Goal: Entertainment & Leisure: Consume media (video, audio)

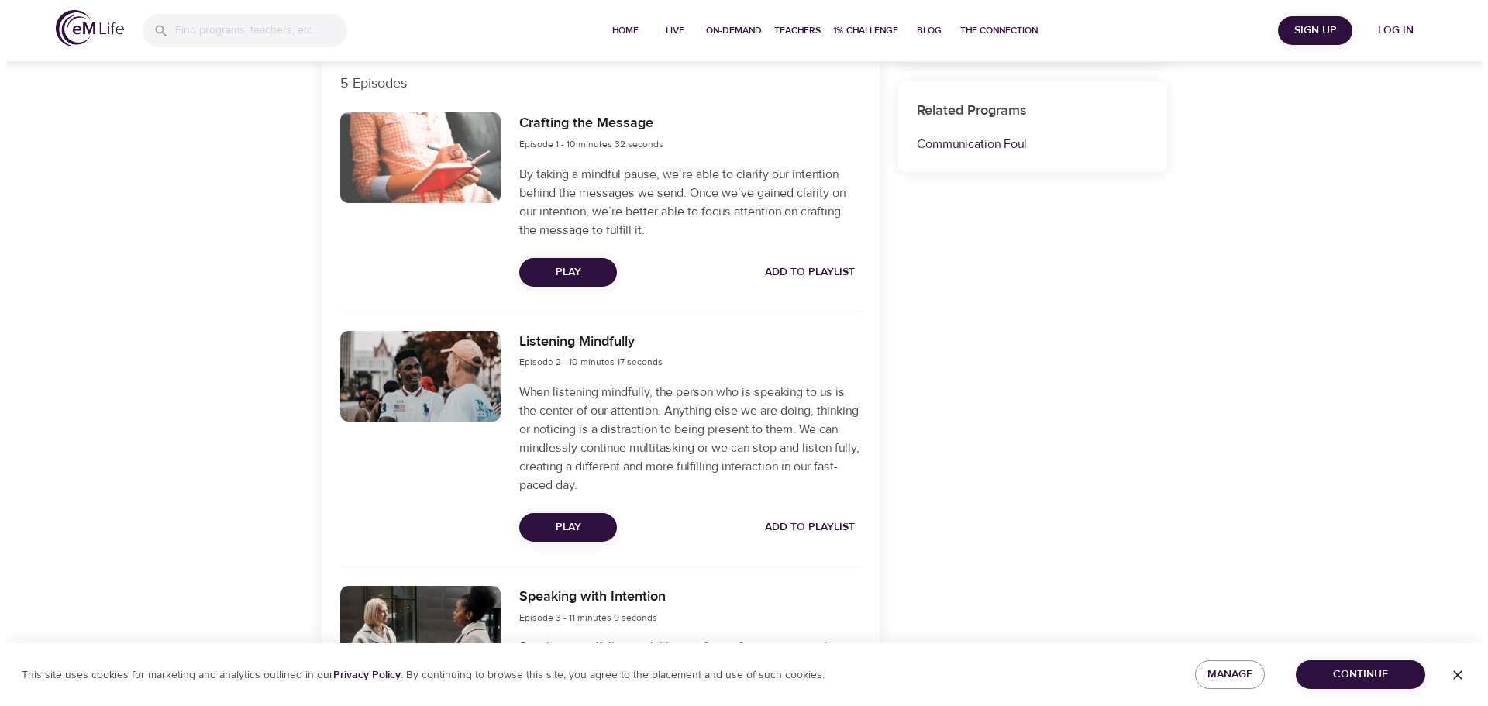
scroll to position [543, 0]
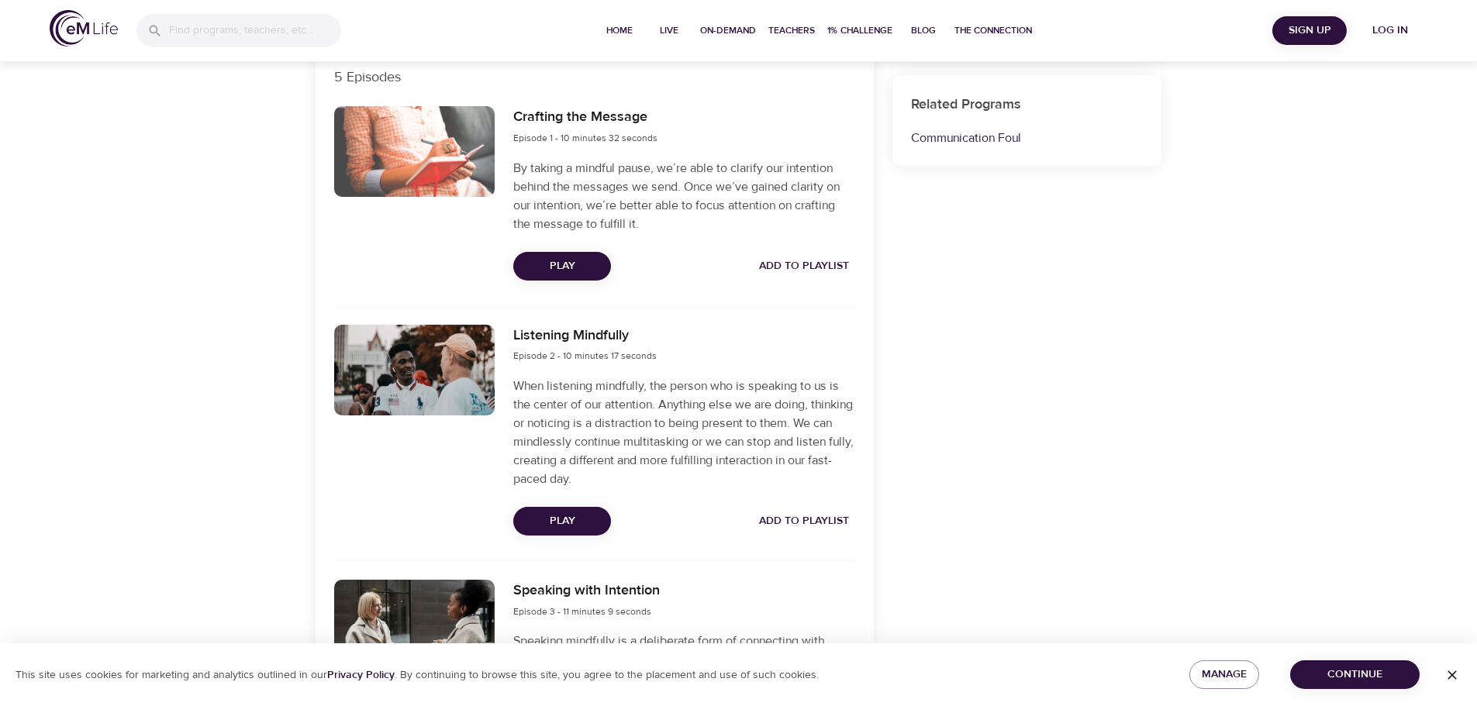
click at [584, 518] on span "Play" at bounding box center [562, 521] width 73 height 19
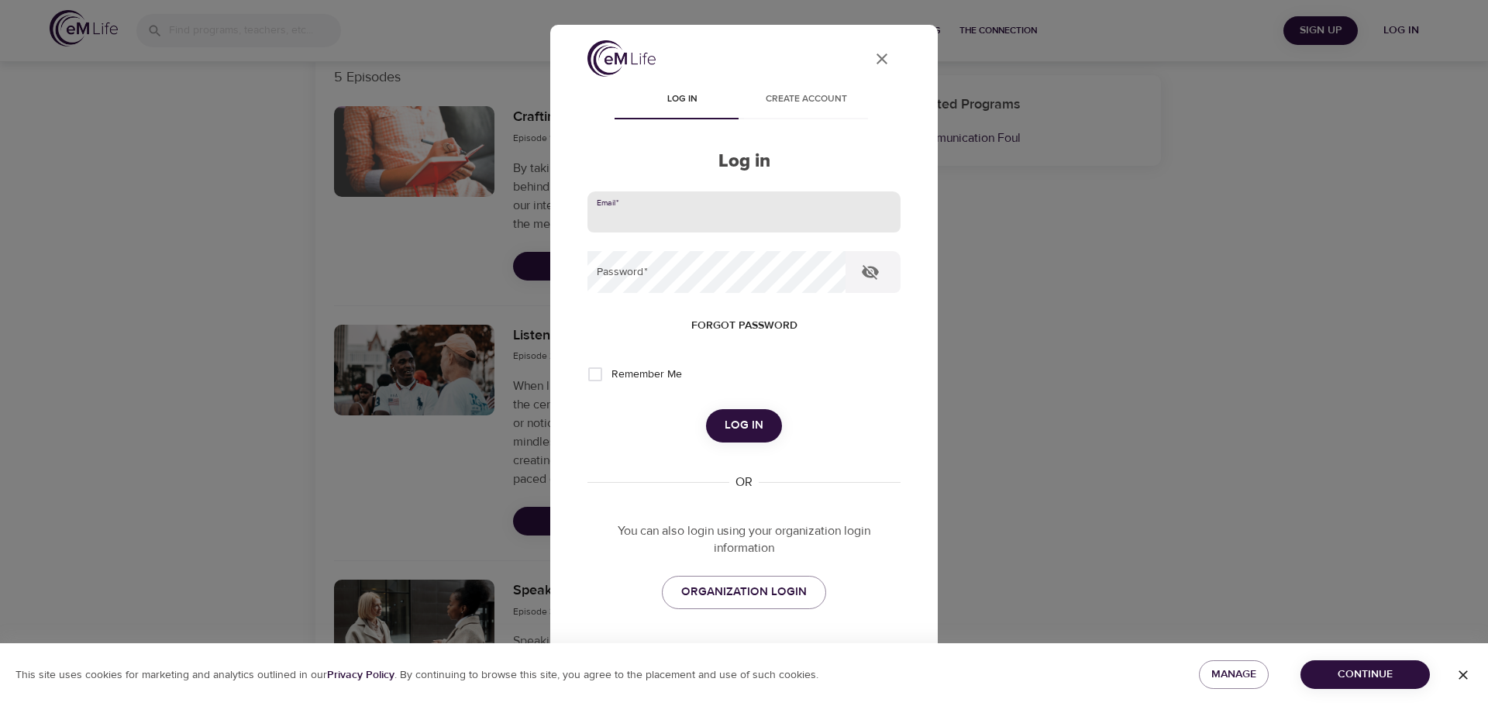
click at [695, 225] on input "email" at bounding box center [744, 212] width 313 height 42
type input "[PERSON_NAME][EMAIL_ADDRESS][DOMAIN_NAME]"
click at [706, 409] on button "Log in" at bounding box center [744, 425] width 76 height 33
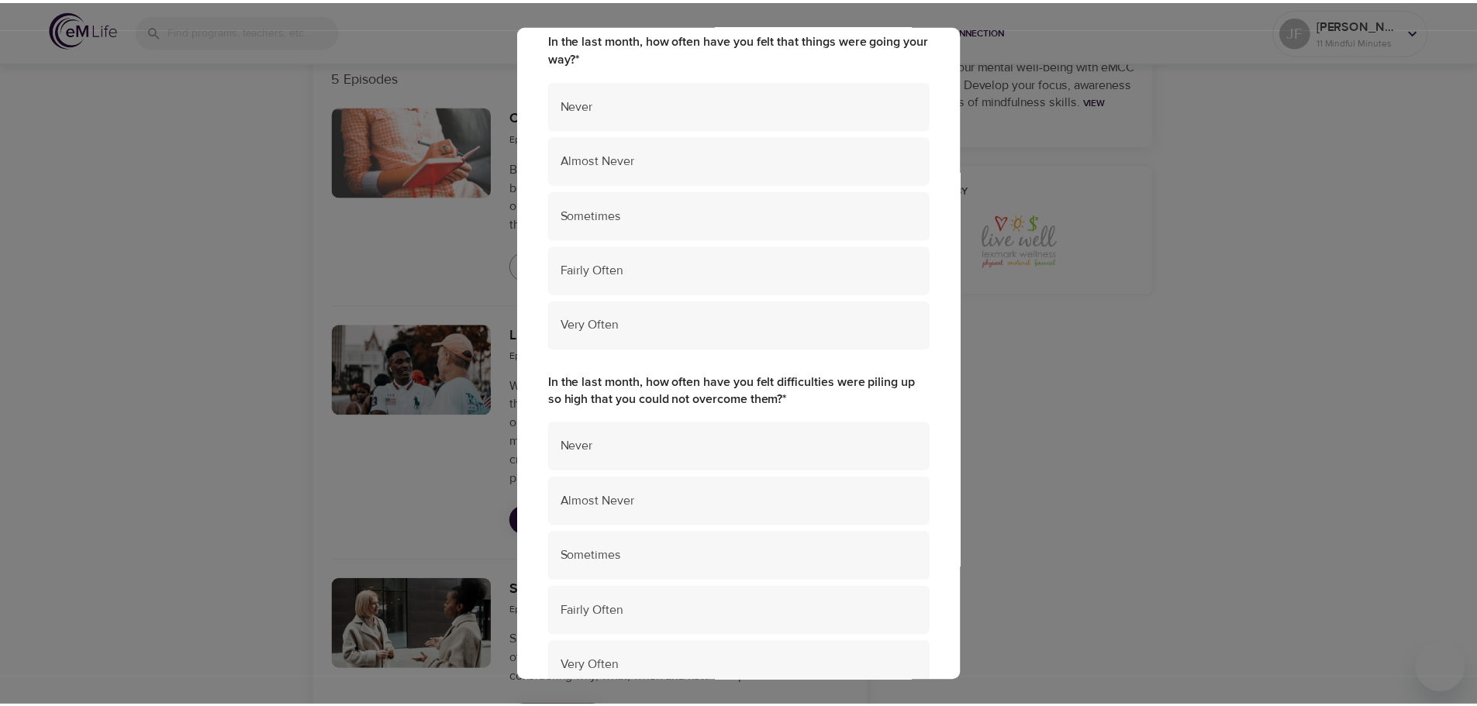
scroll to position [985, 0]
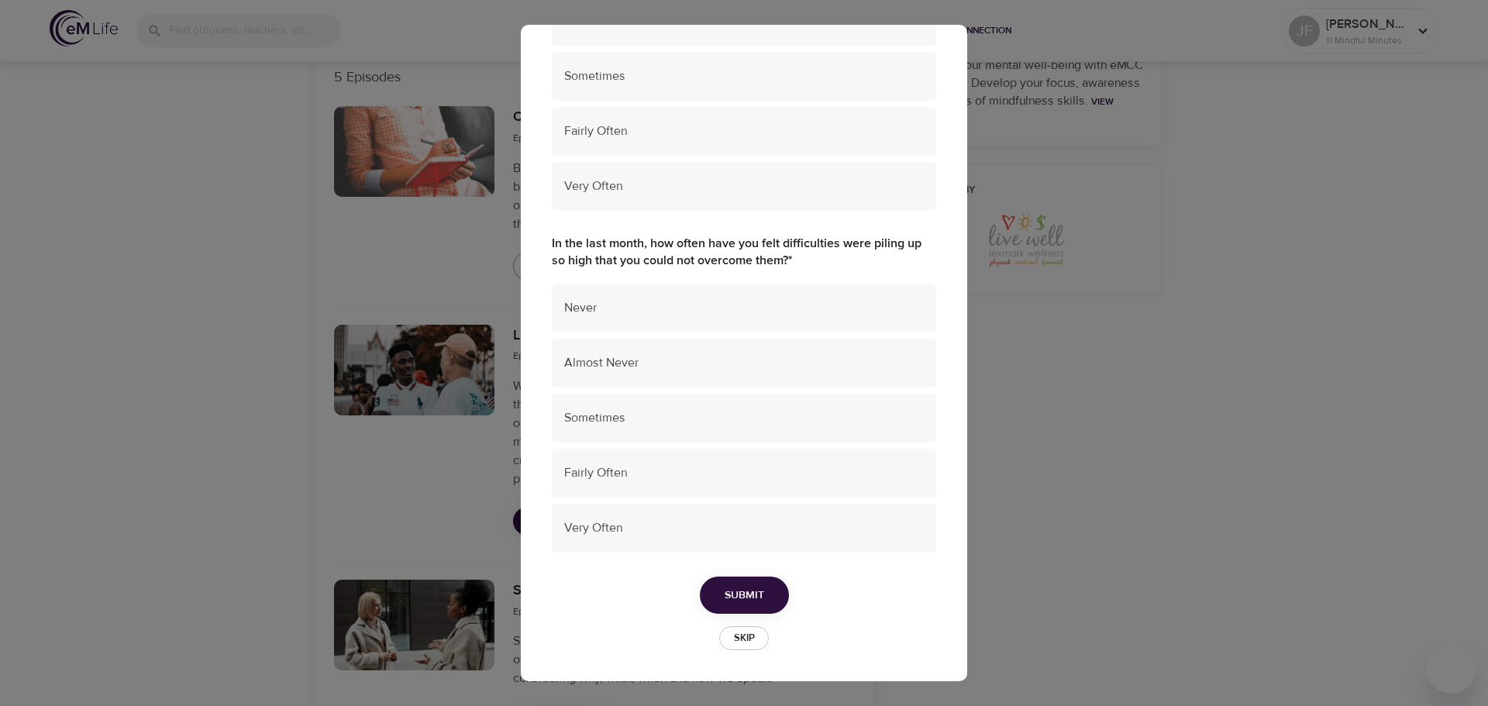
click at [739, 636] on span "Skip" at bounding box center [744, 638] width 34 height 18
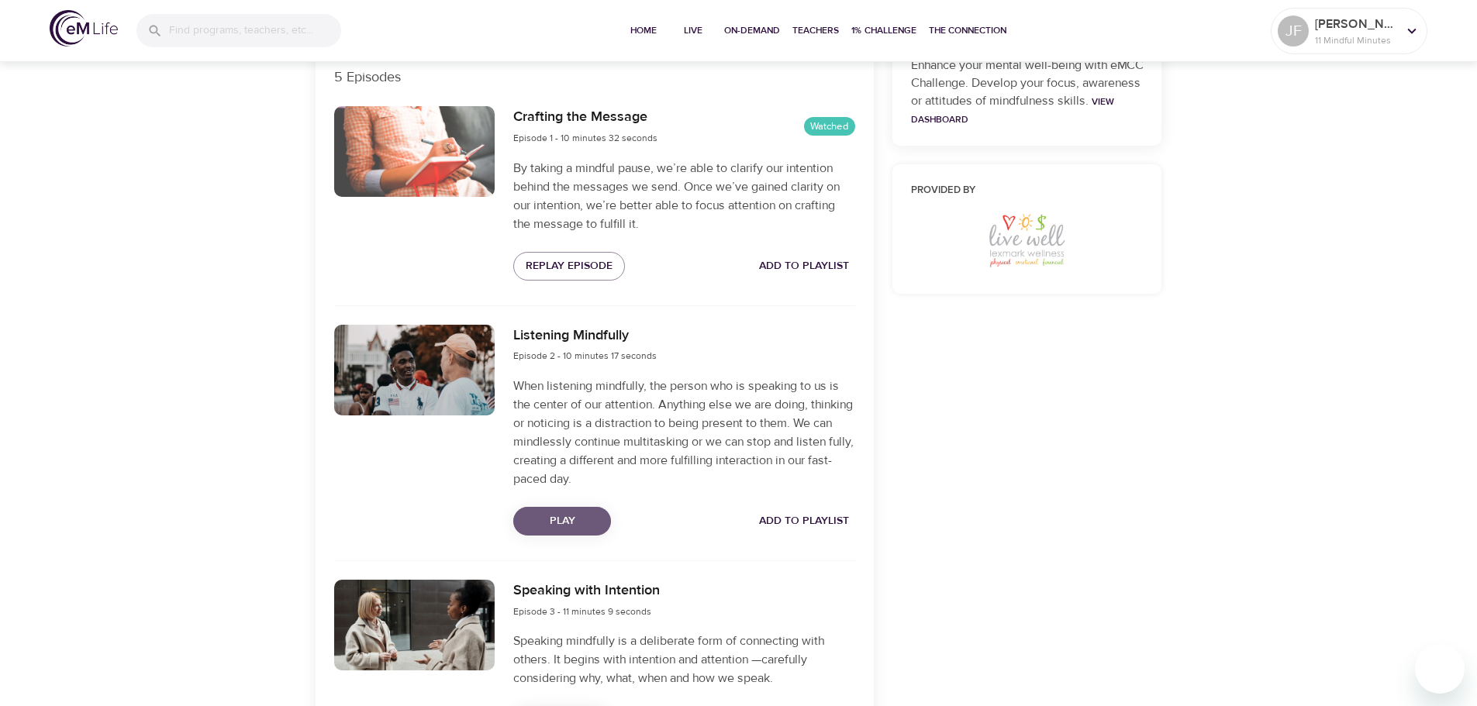
click at [577, 527] on span "Play" at bounding box center [562, 521] width 73 height 19
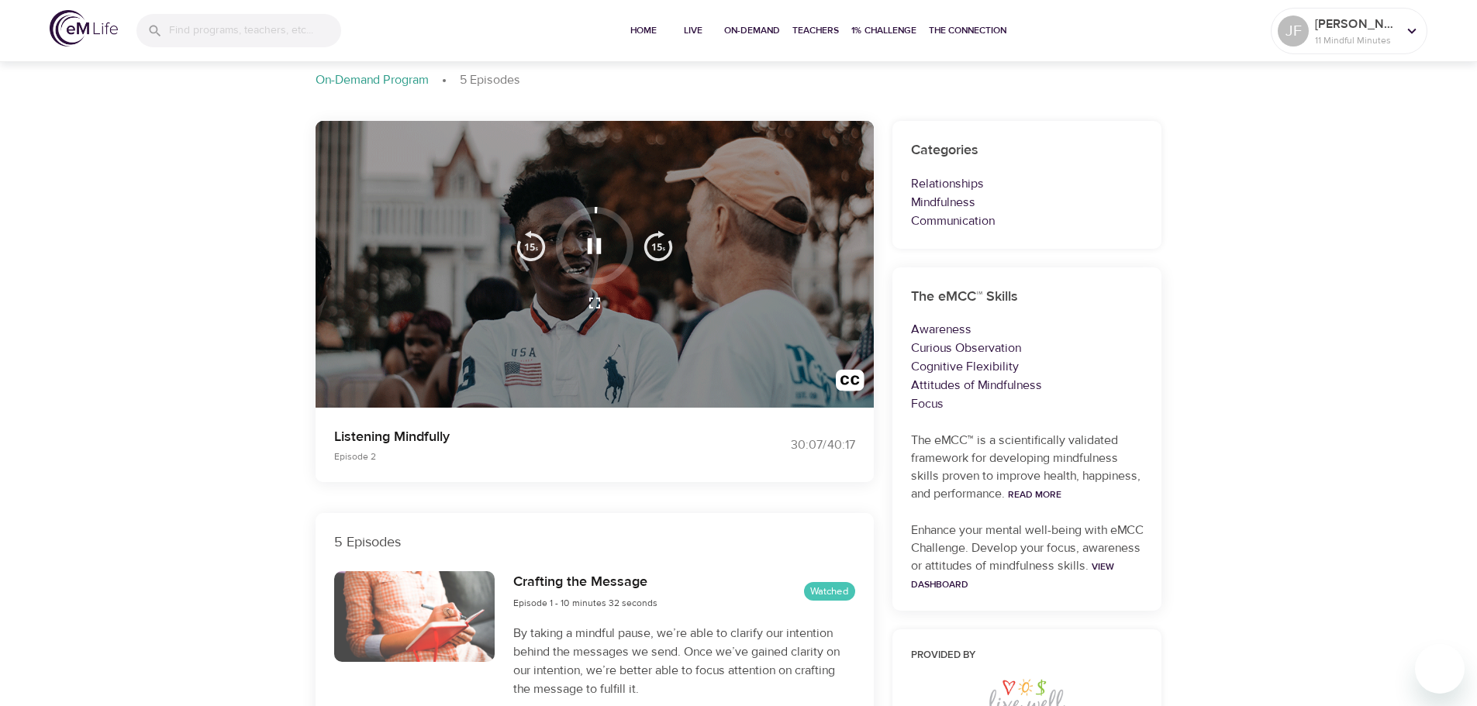
scroll to position [233, 0]
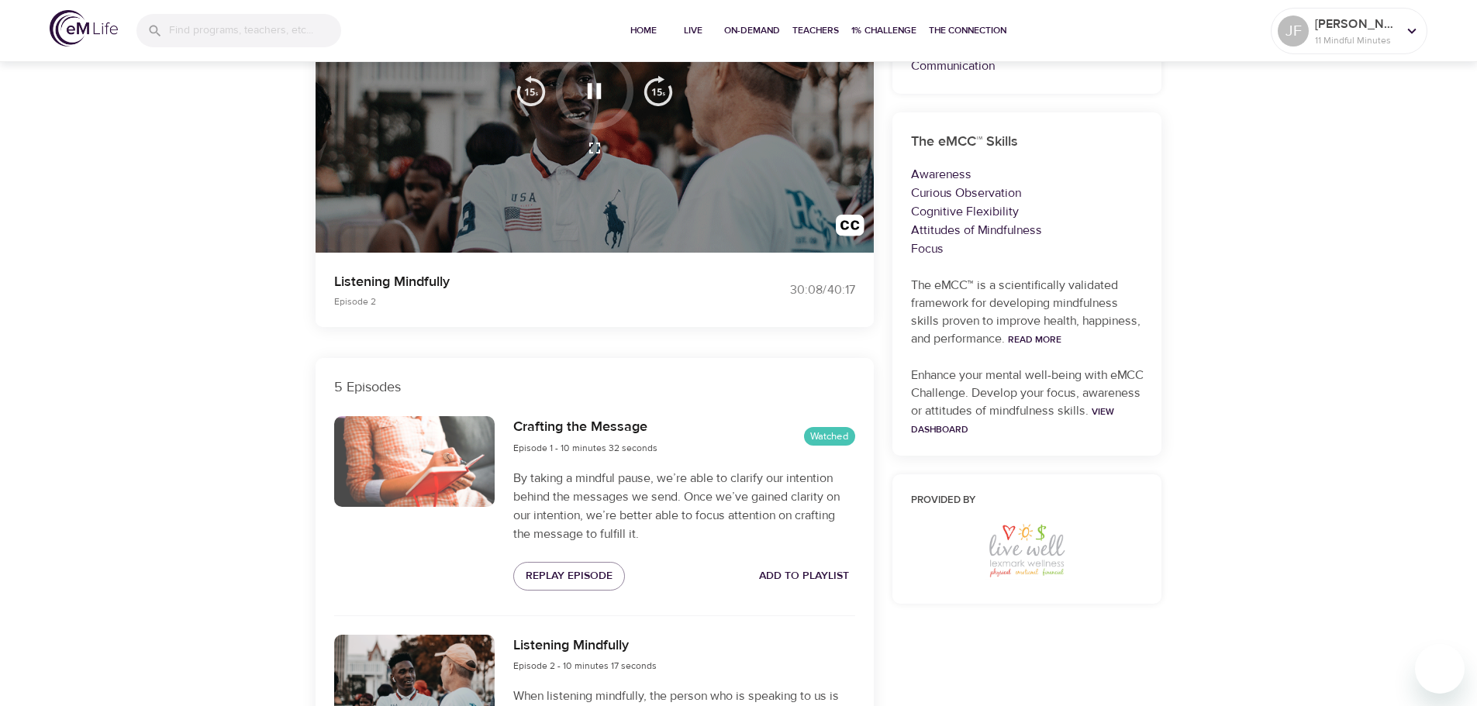
click at [136, 333] on div "On-Demand Programs Mindful Communication Mindful Communication On-Demand Progra…" at bounding box center [738, 720] width 1477 height 1788
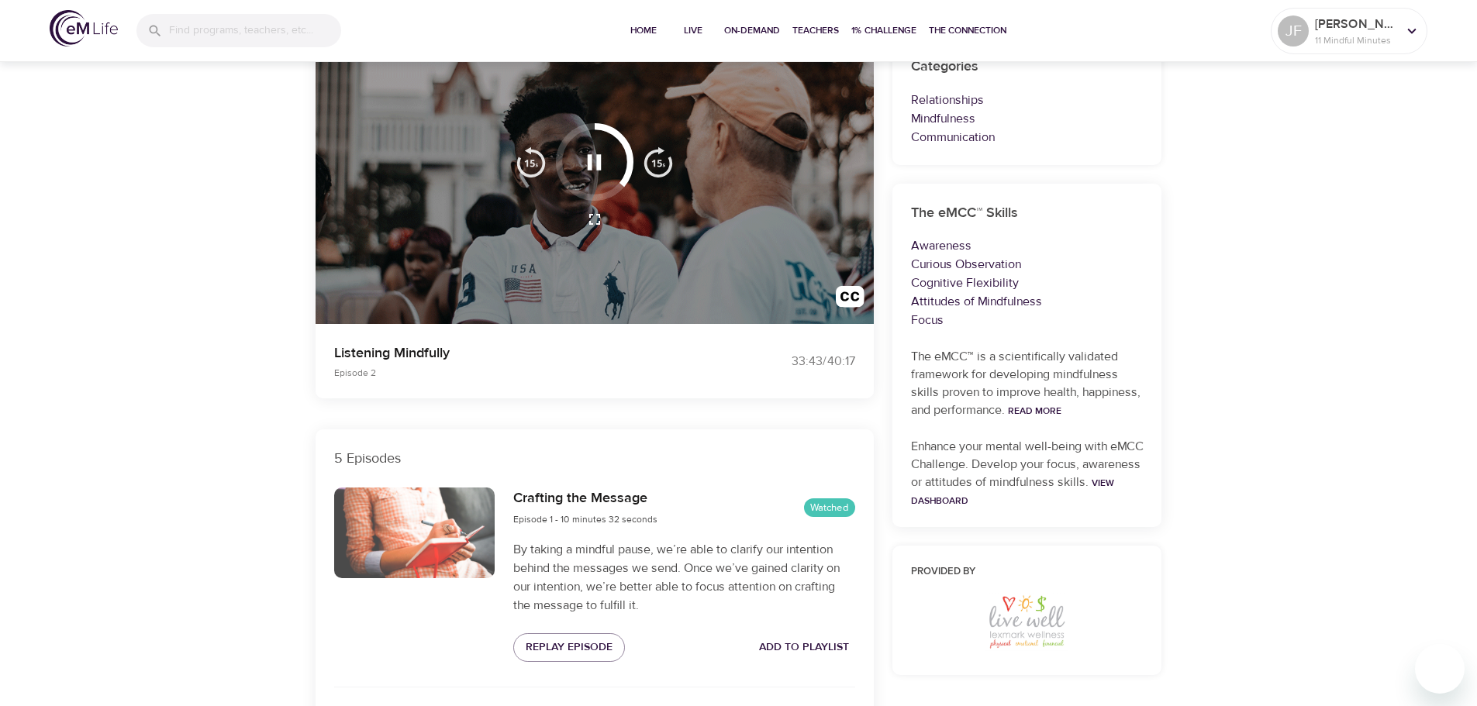
scroll to position [155, 0]
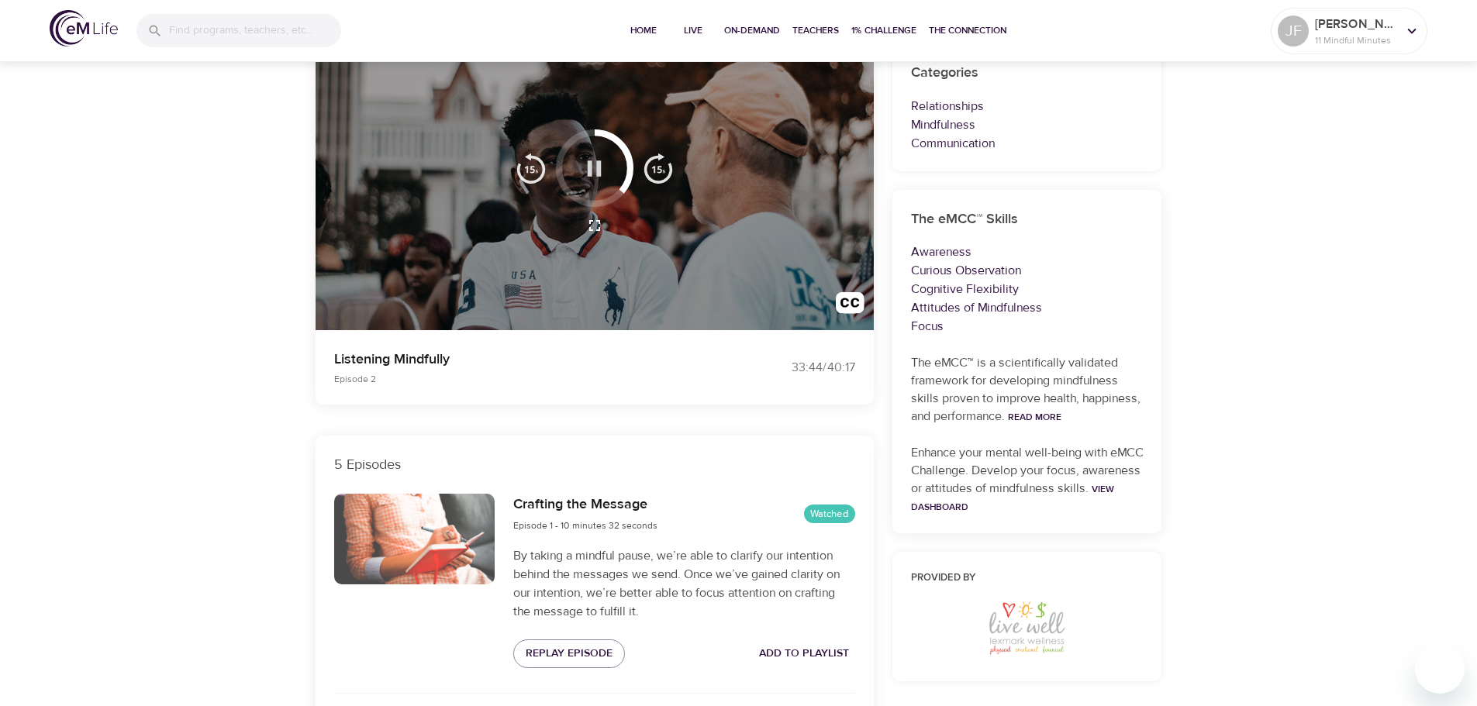
click at [604, 171] on icon "button" at bounding box center [594, 168] width 27 height 27
